Goal: Transaction & Acquisition: Book appointment/travel/reservation

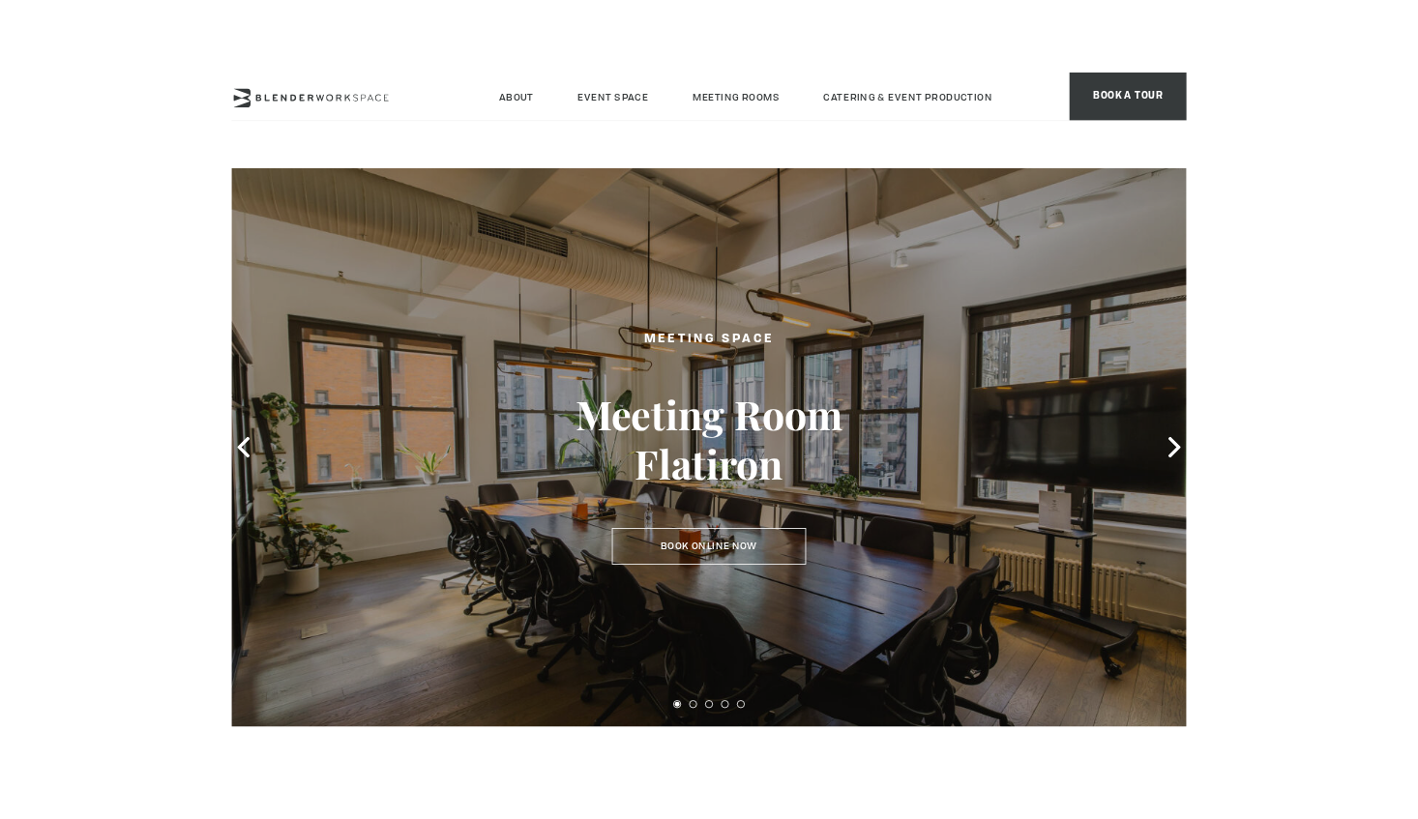
scroll to position [179, 0]
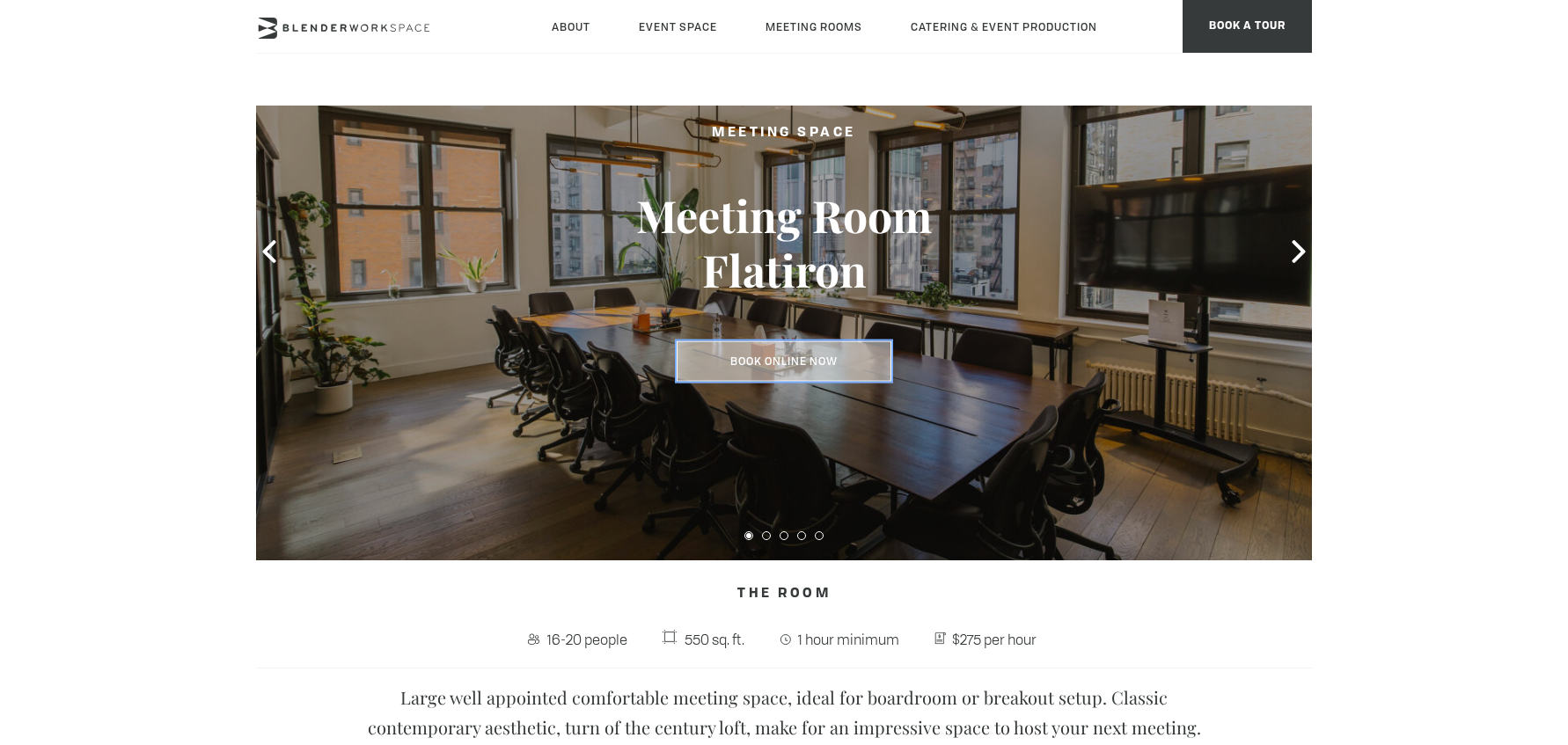
click at [769, 359] on link "Book Online Now" at bounding box center [784, 361] width 215 height 40
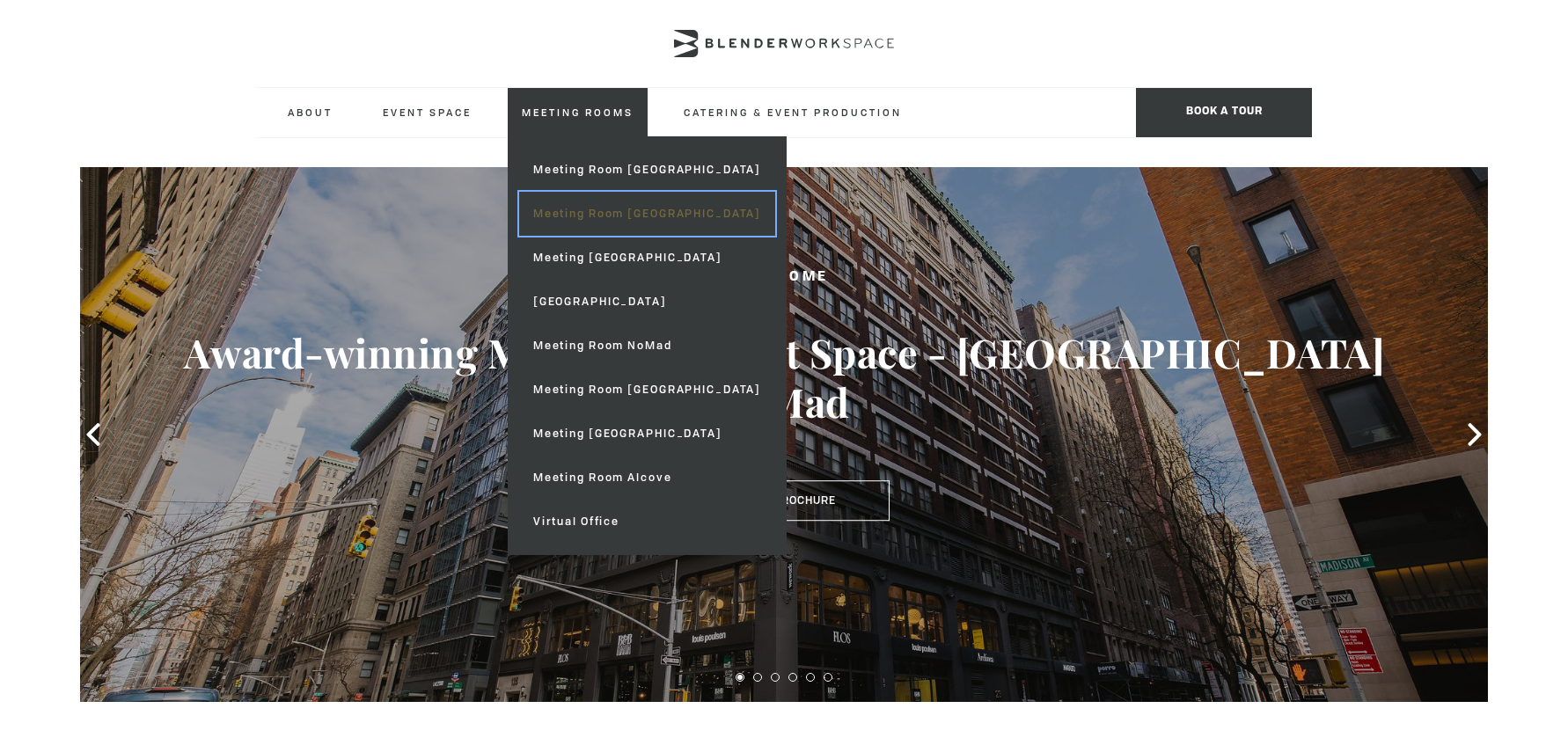
click at [590, 219] on link "Meeting Room [GEOGRAPHIC_DATA]" at bounding box center [647, 214] width 256 height 44
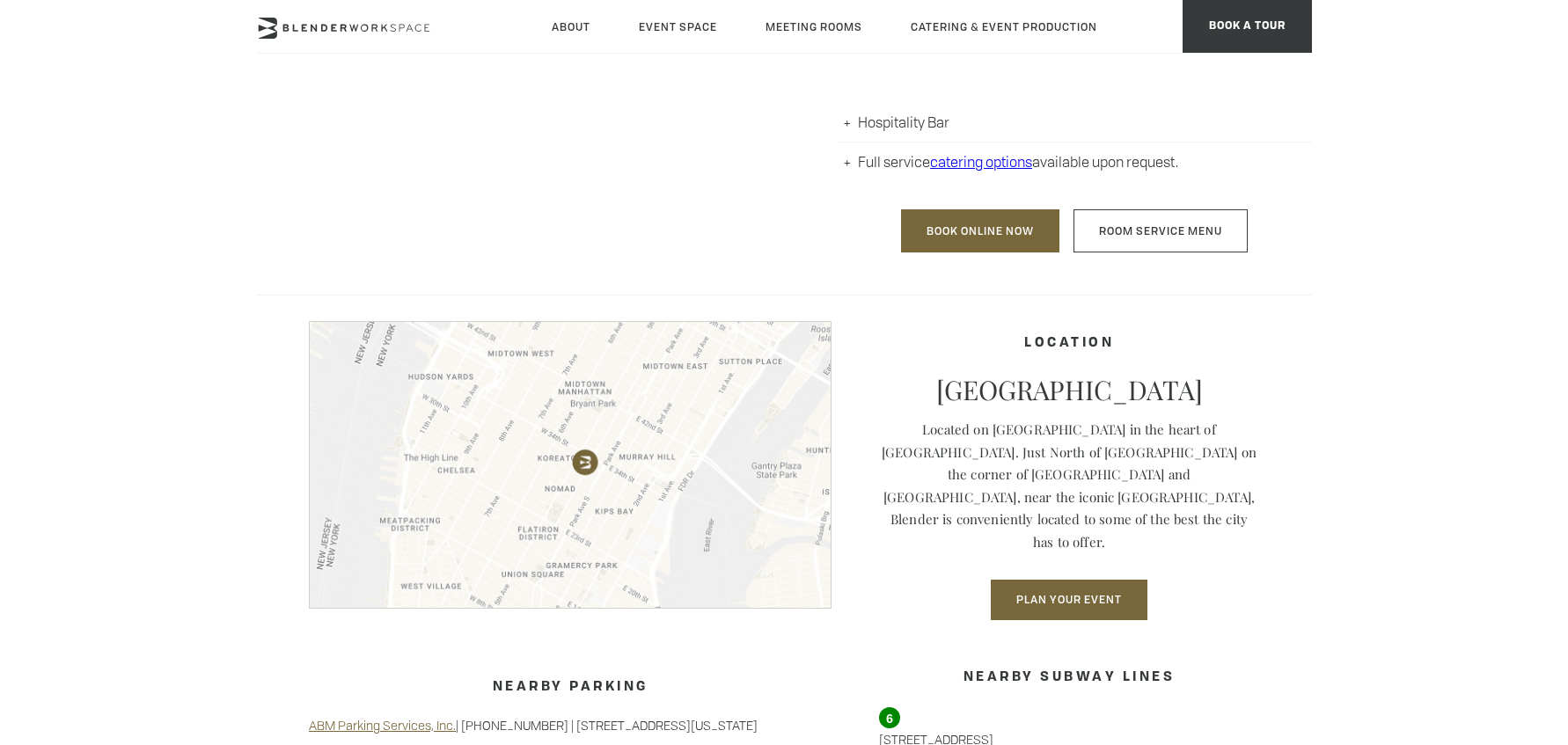
scroll to position [1072, 0]
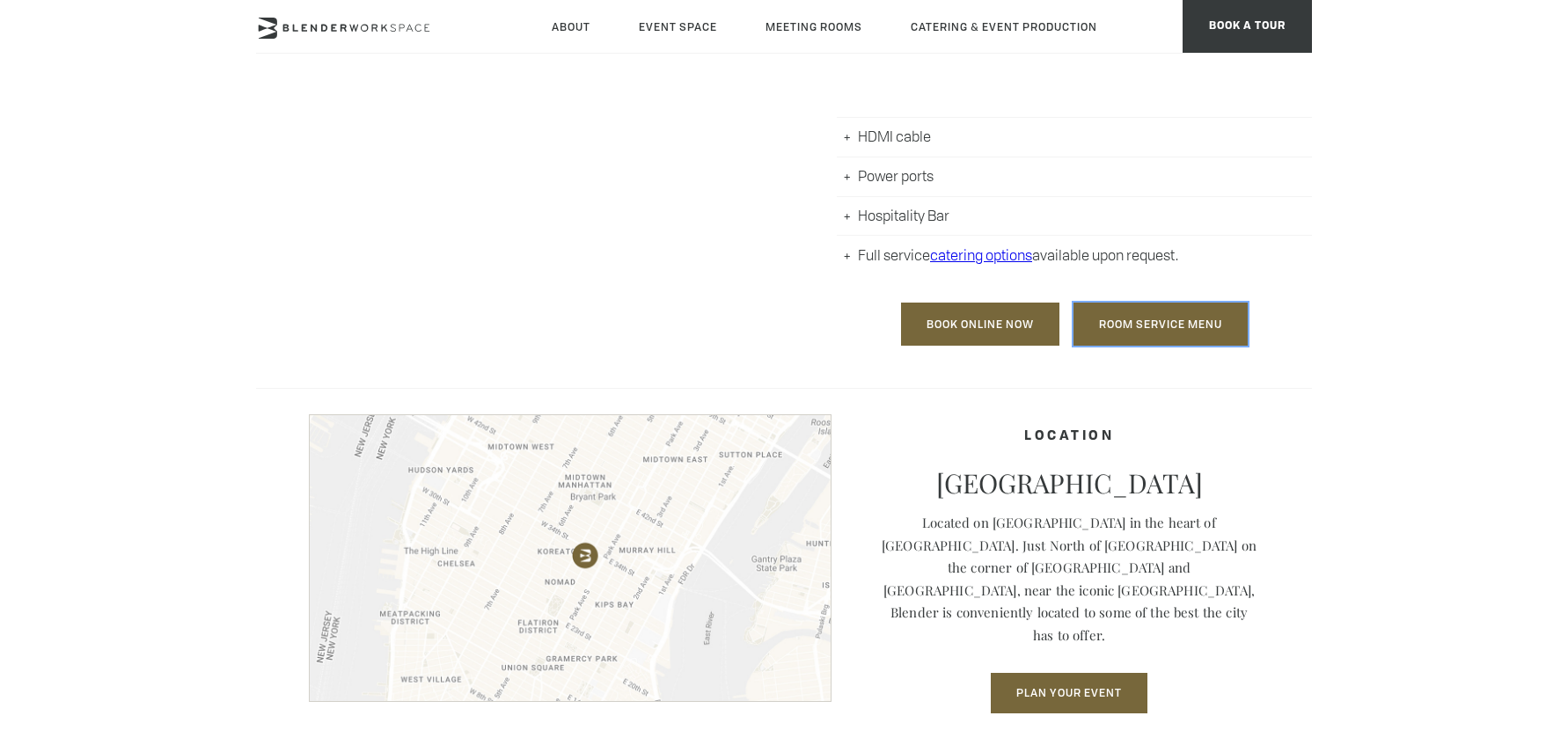
click at [1144, 326] on link "Room Service Menu" at bounding box center [1161, 324] width 175 height 43
click at [969, 257] on link "catering options" at bounding box center [980, 255] width 102 height 19
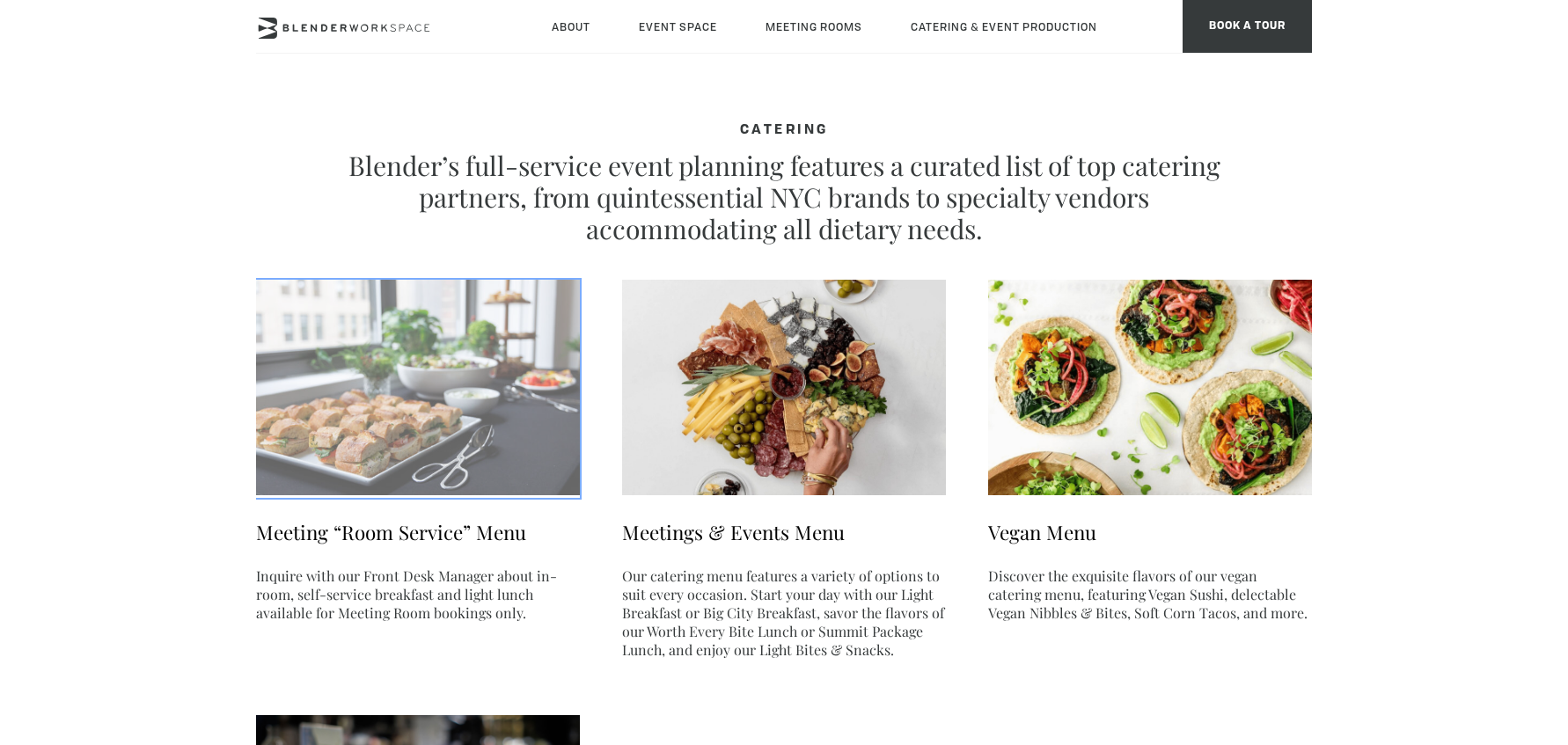
click at [479, 402] on img at bounding box center [417, 388] width 324 height 216
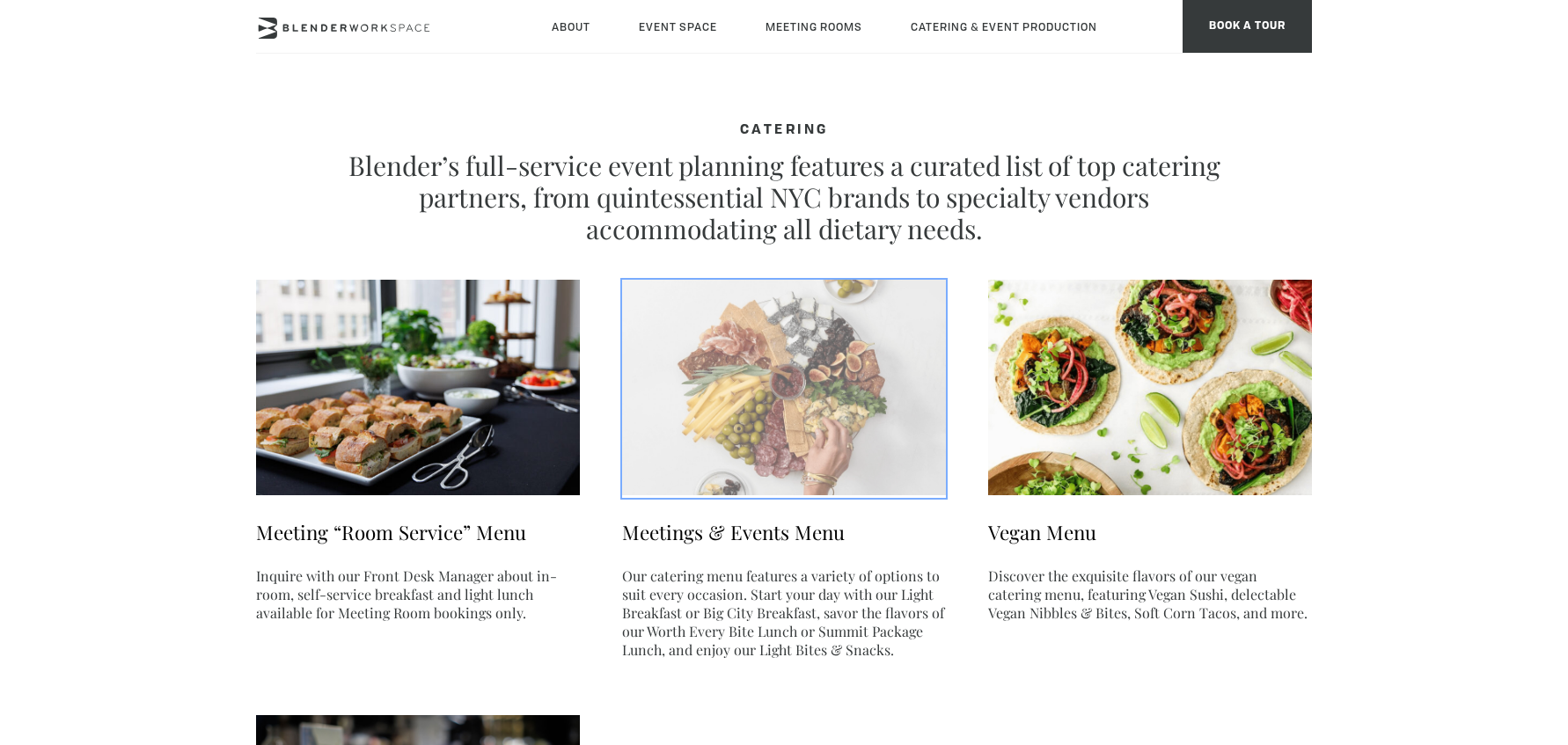
click at [767, 444] on img at bounding box center [784, 388] width 324 height 216
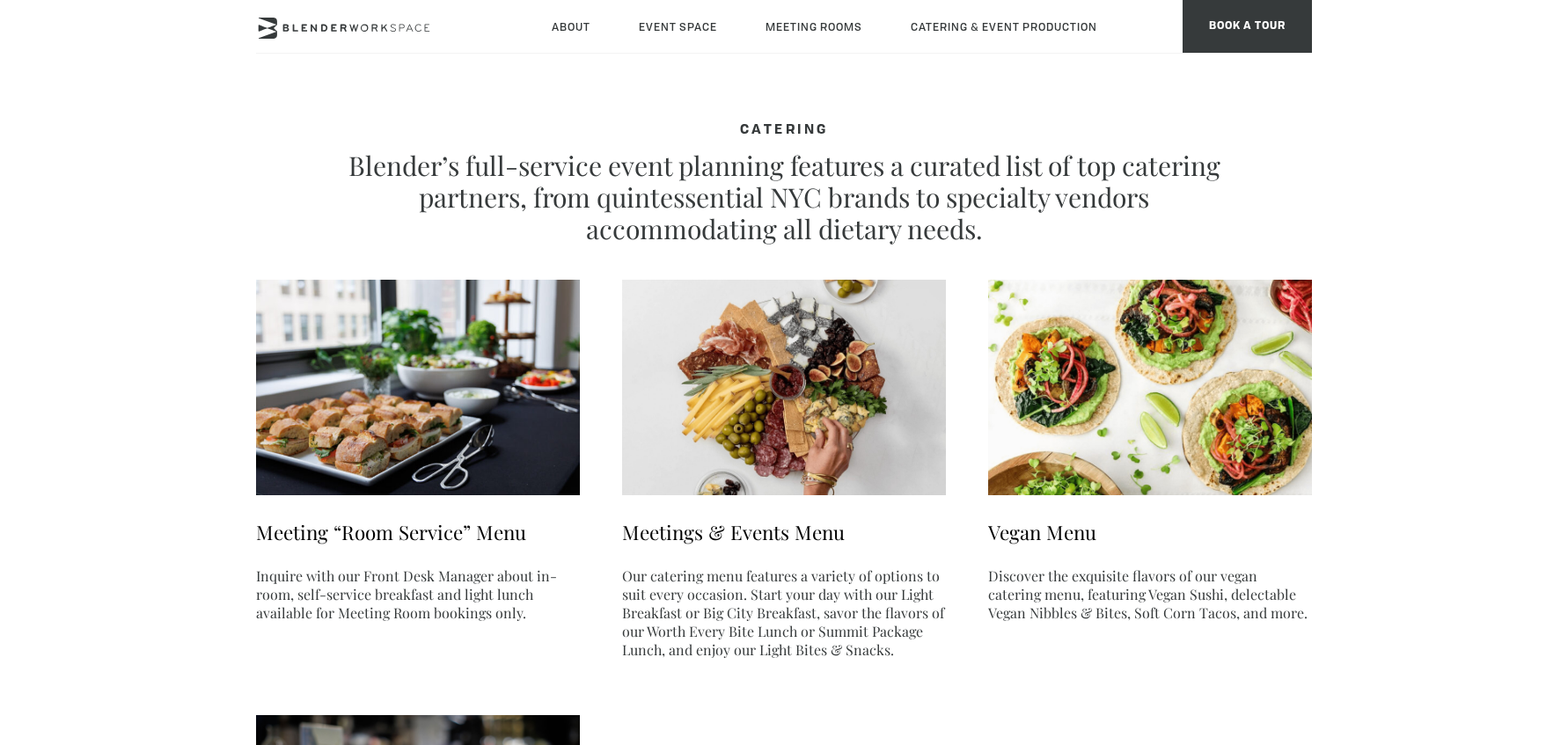
click at [956, 126] on h4 "CATERING" at bounding box center [783, 130] width 879 height 15
click at [956, 577] on ul "Meeting “Room Service” Menu Inquire with our Front Desk Manager about in-room, …" at bounding box center [783, 667] width 1056 height 773
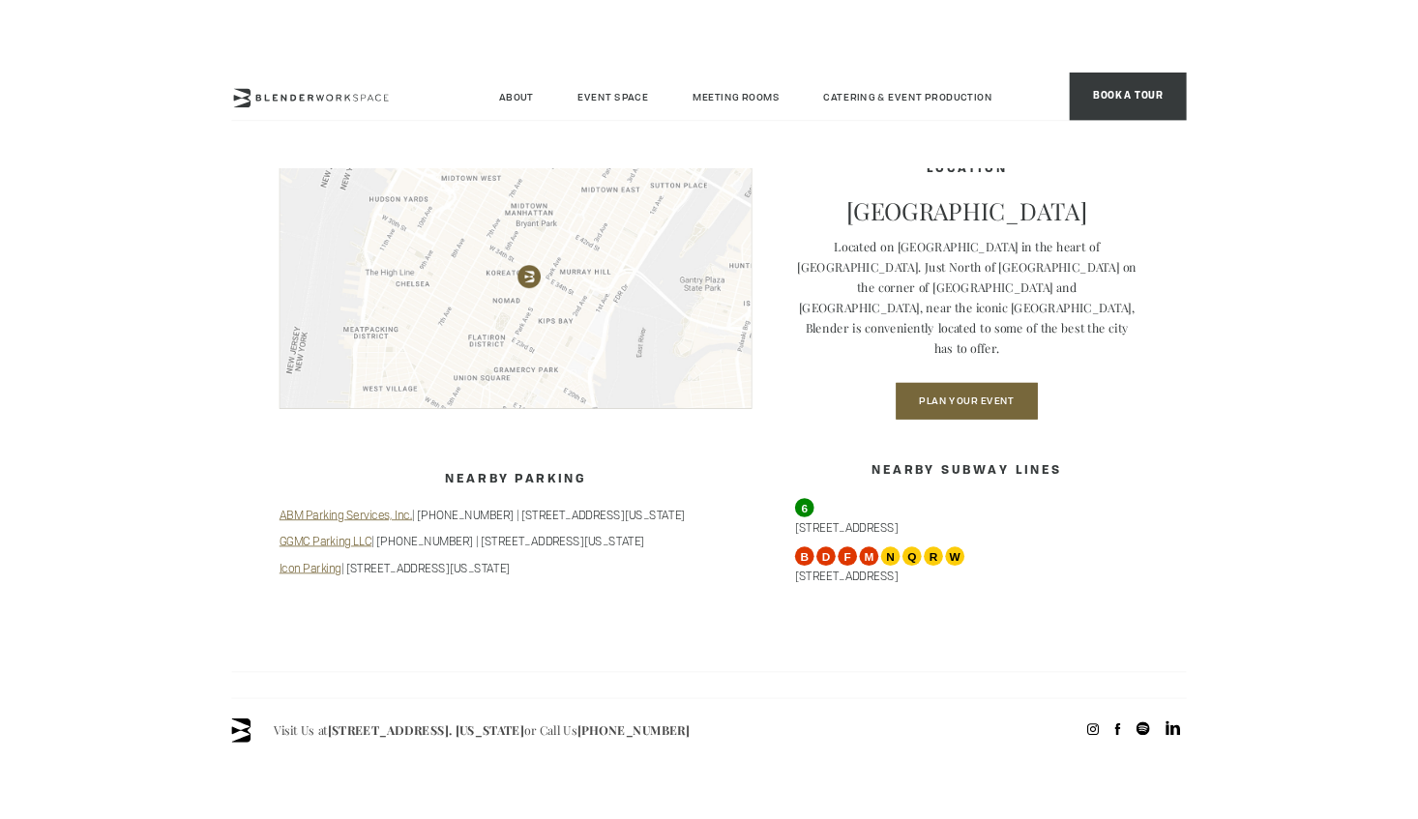
scroll to position [1594, 0]
